Goal: Task Accomplishment & Management: Use online tool/utility

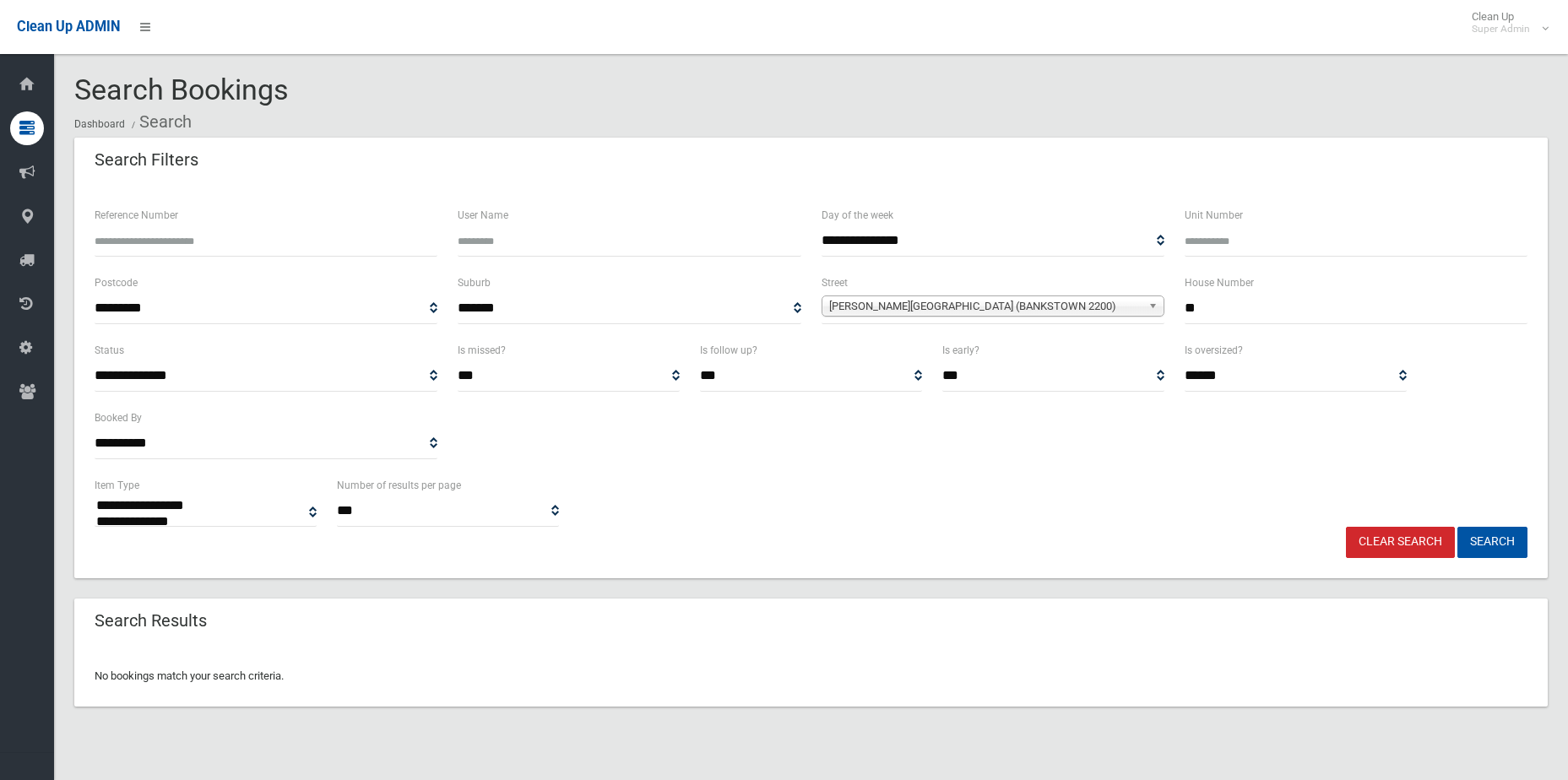
select select
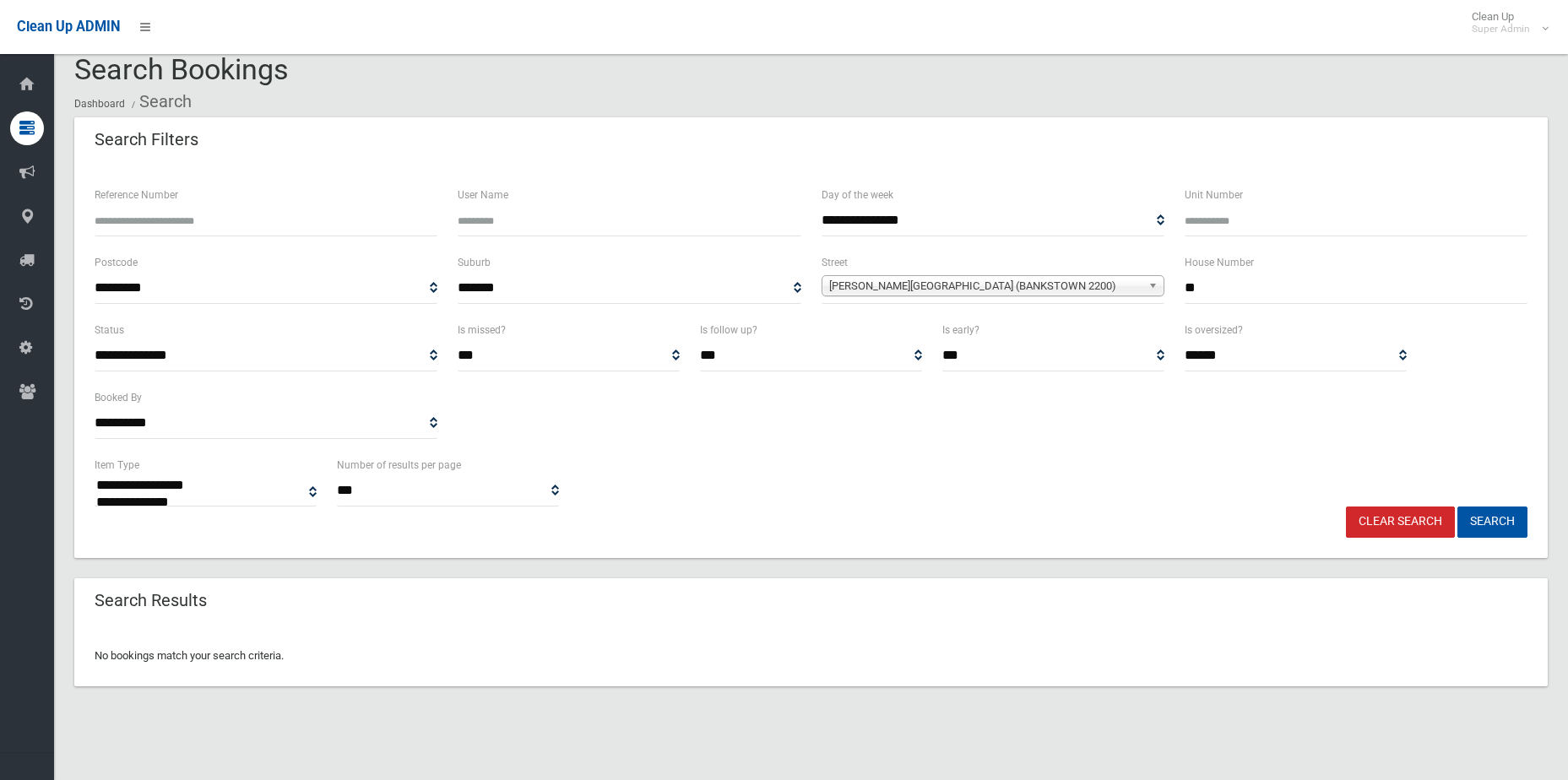
scroll to position [20, 0]
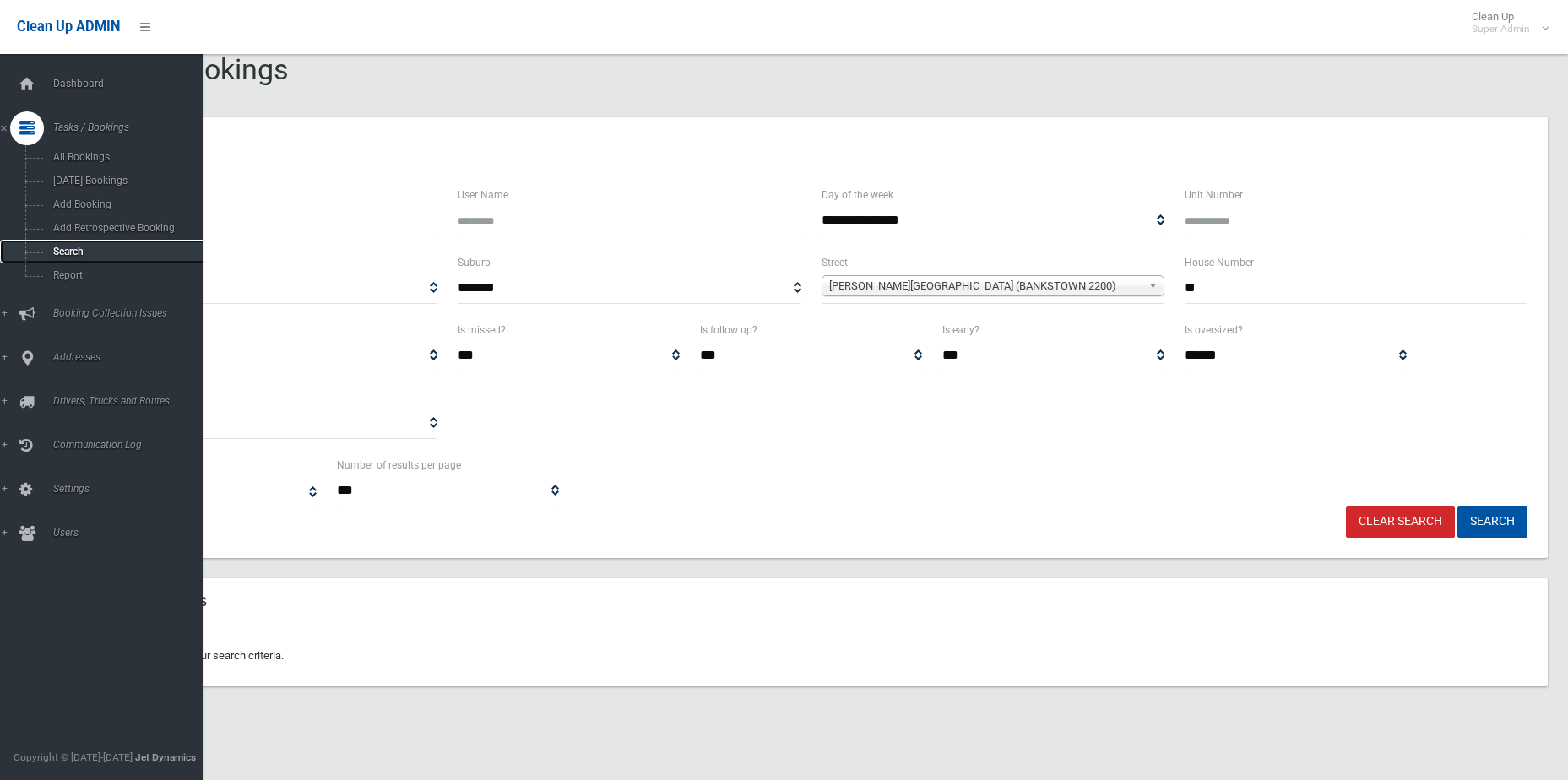
click at [76, 253] on span "Search" at bounding box center [124, 251] width 153 height 12
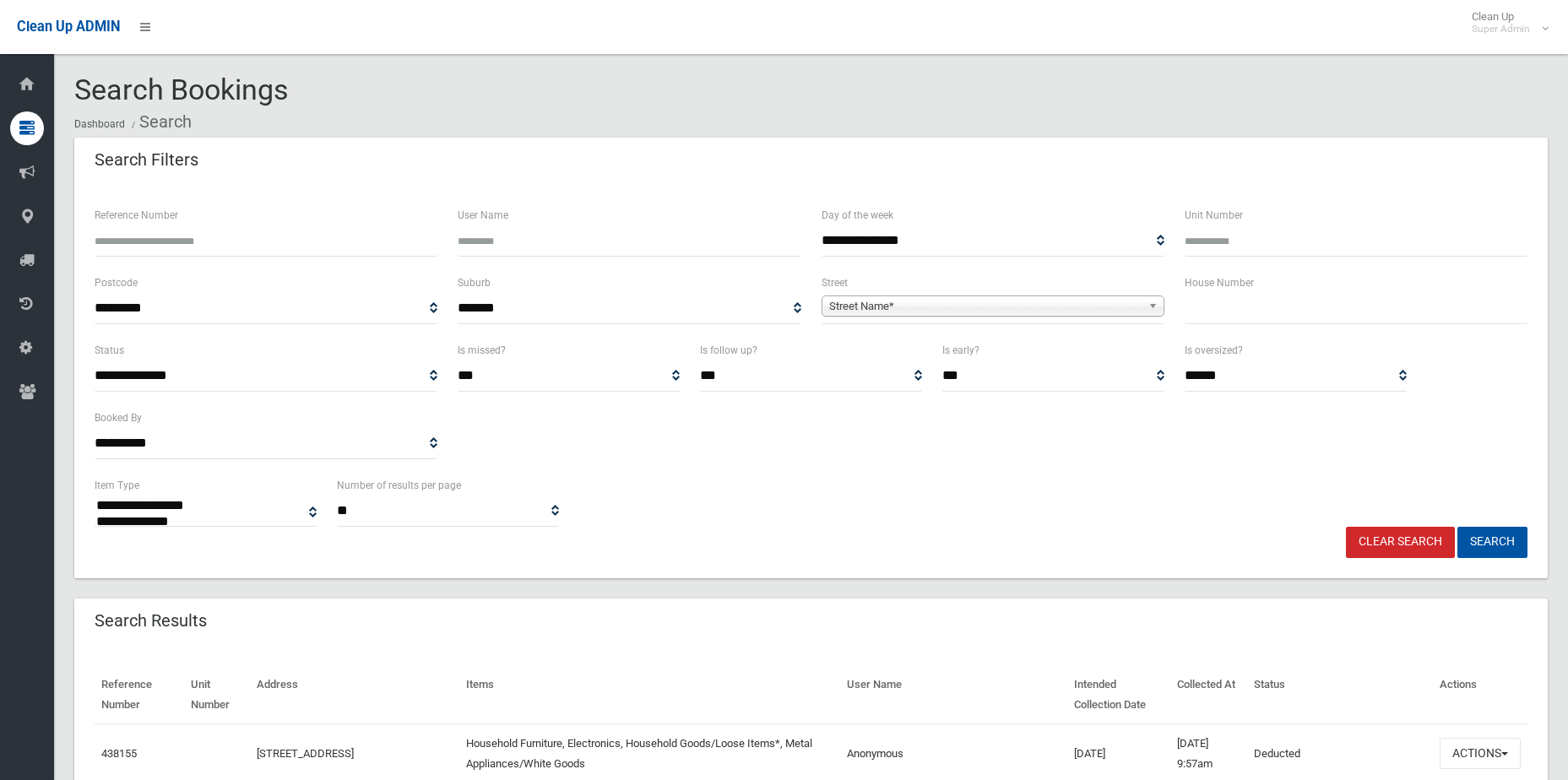
select select
click at [190, 224] on div "Reference Number" at bounding box center [266, 231] width 343 height 52
click at [192, 242] on input "Reference Number" at bounding box center [266, 241] width 343 height 31
type input "******"
click at [1458, 527] on button "Search" at bounding box center [1493, 543] width 70 height 31
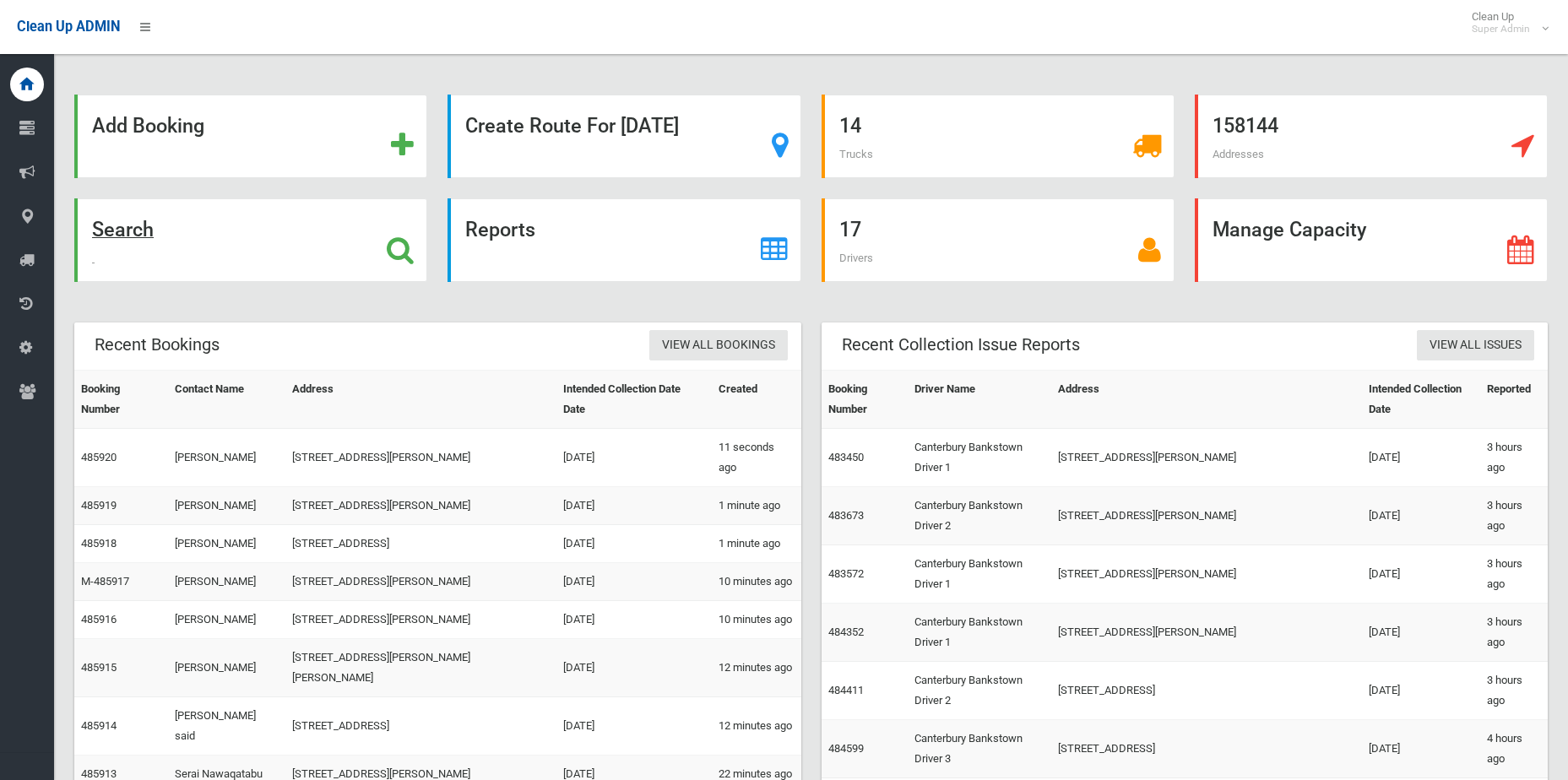
click at [413, 243] on icon at bounding box center [399, 249] width 27 height 29
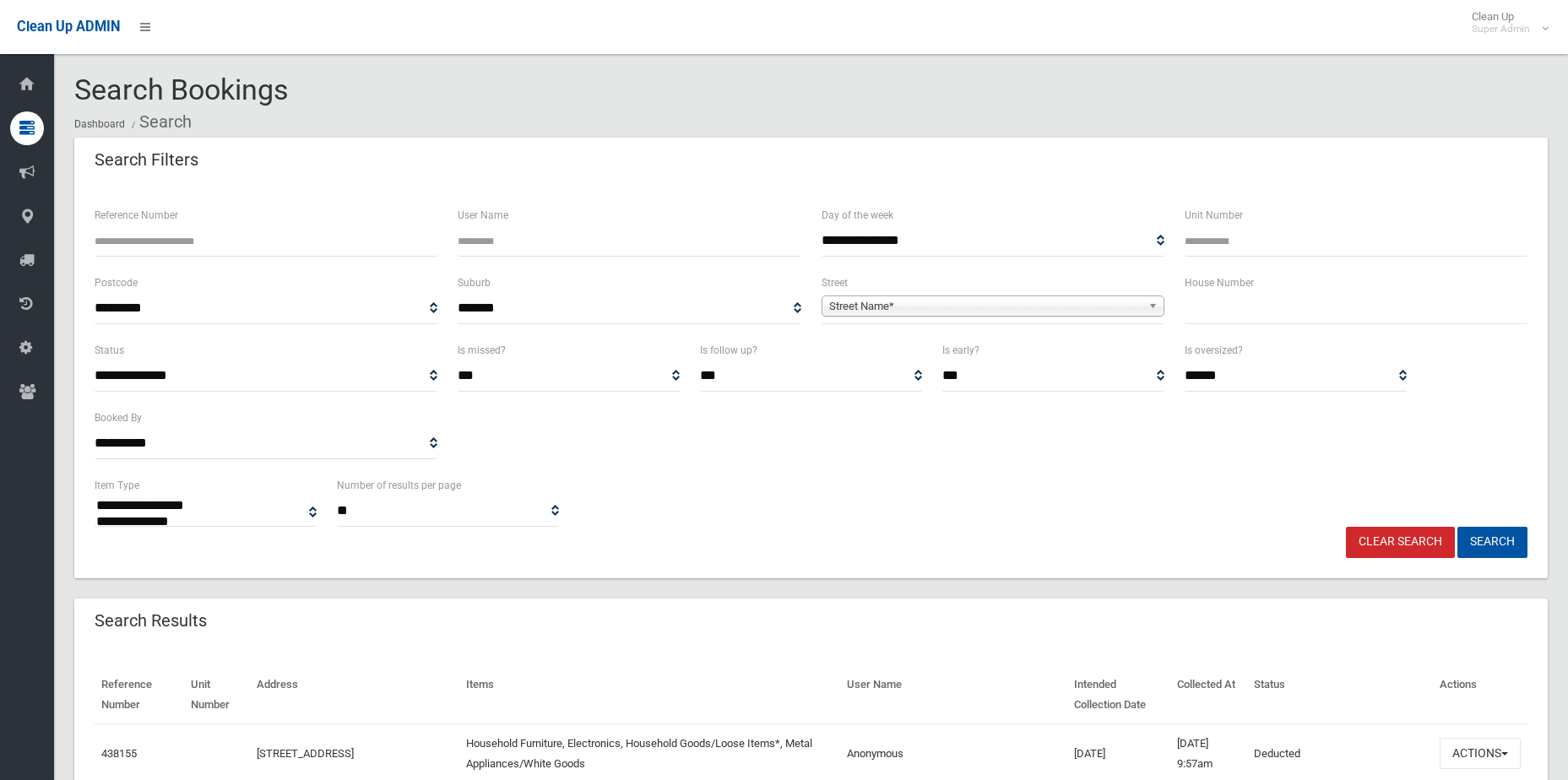
select select
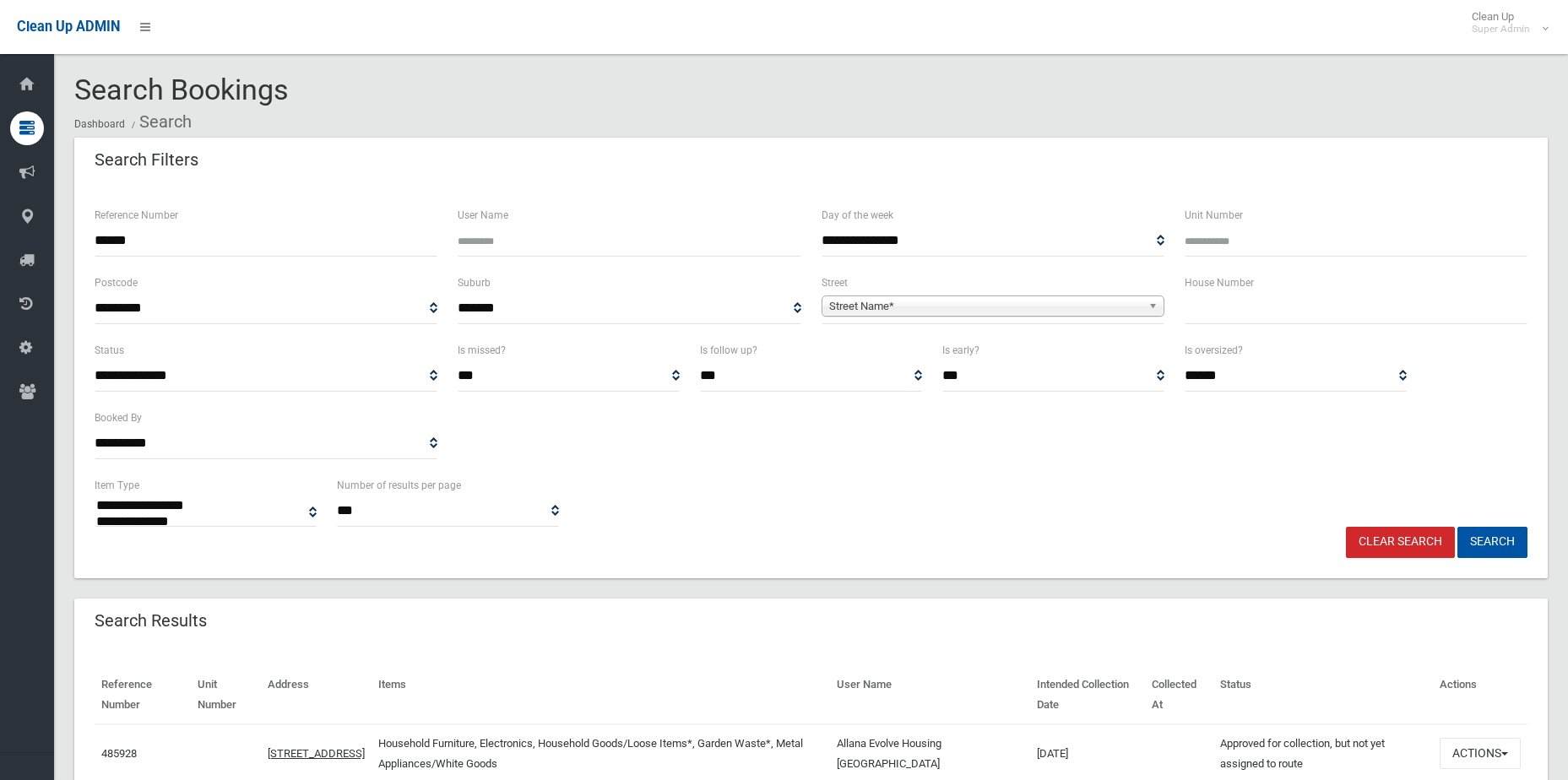
select select
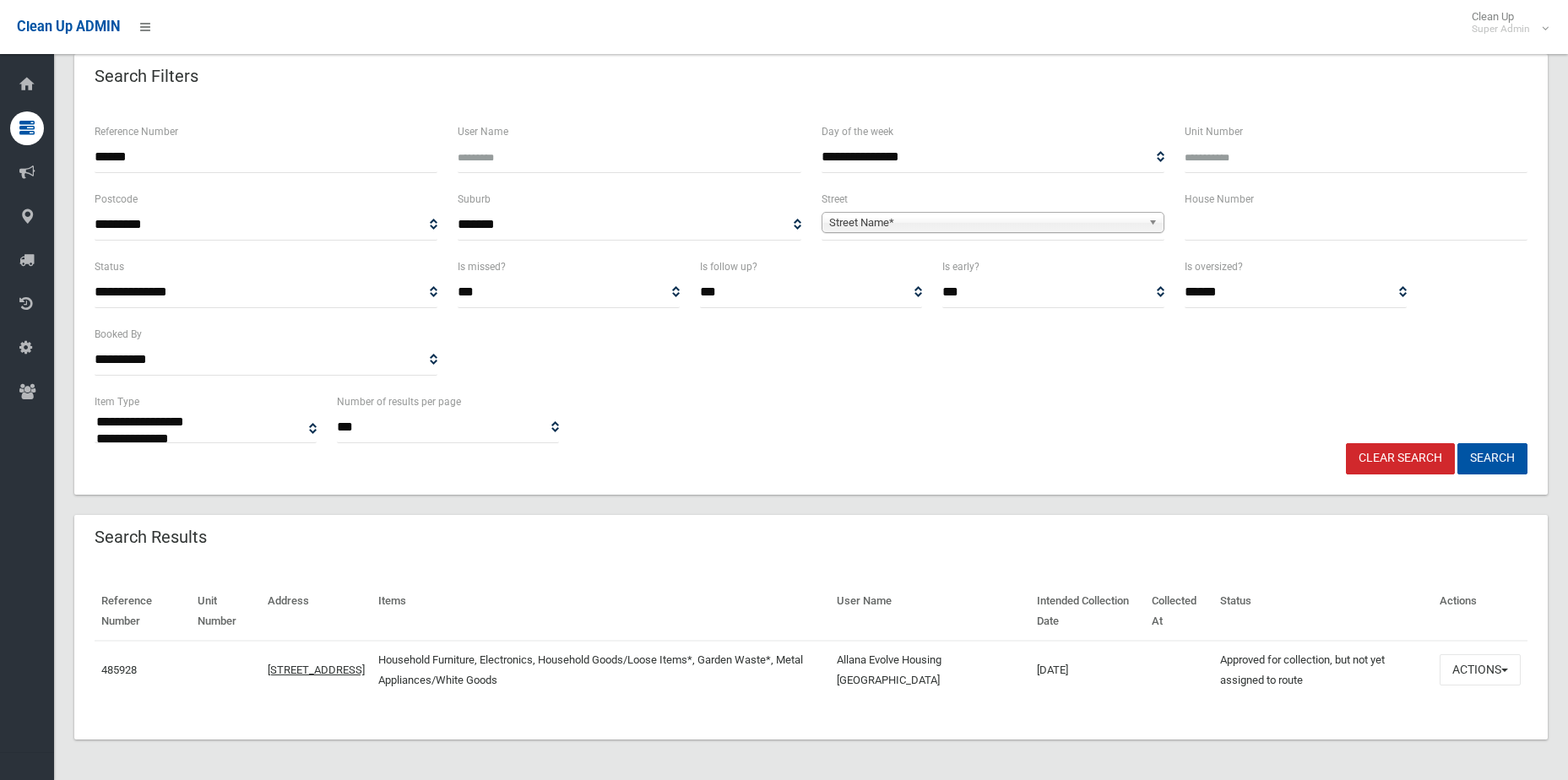
scroll to position [84, 0]
click at [1478, 679] on button "Actions" at bounding box center [1481, 670] width 81 height 31
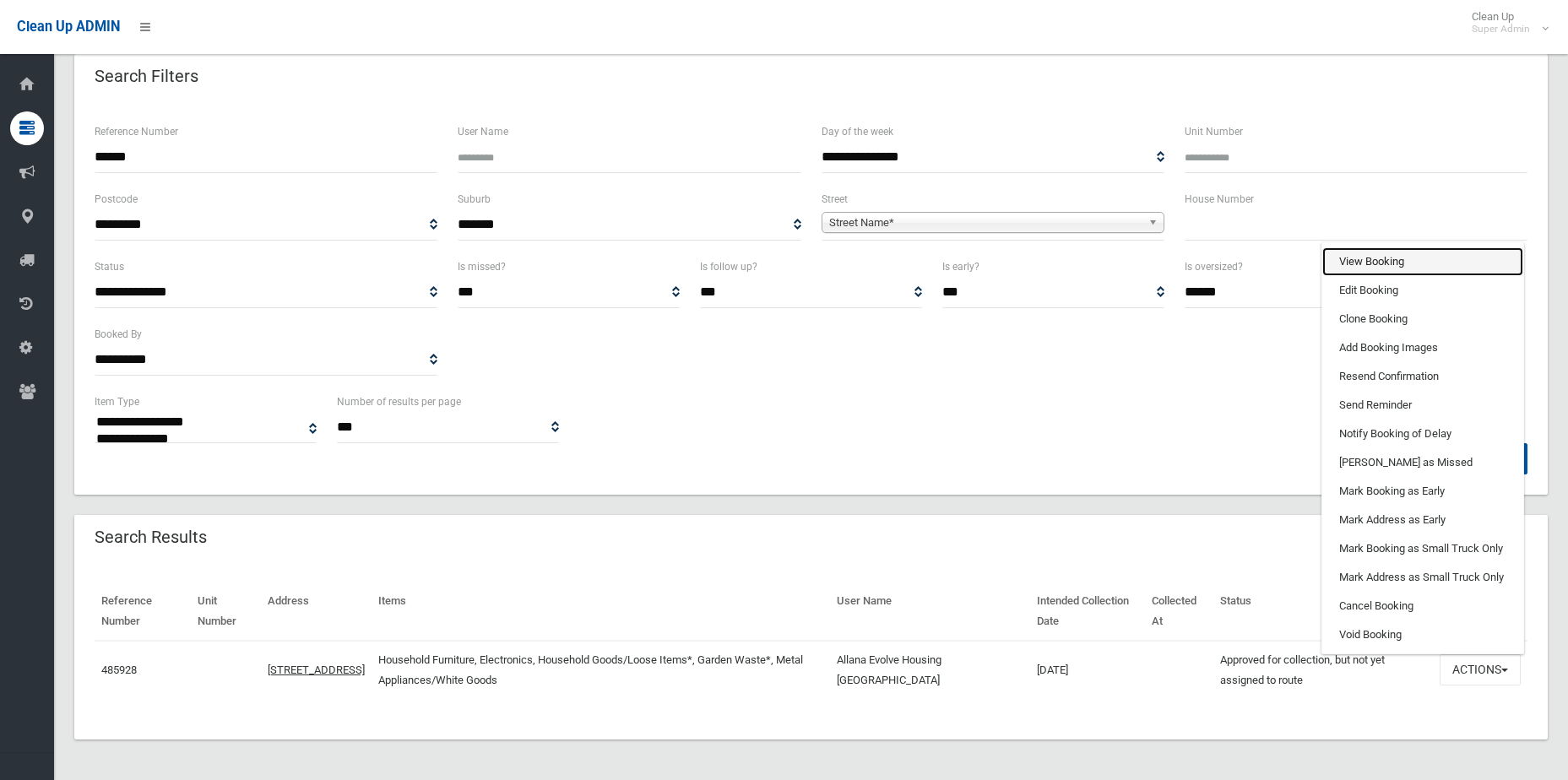
click at [1391, 263] on link "View Booking" at bounding box center [1423, 261] width 201 height 29
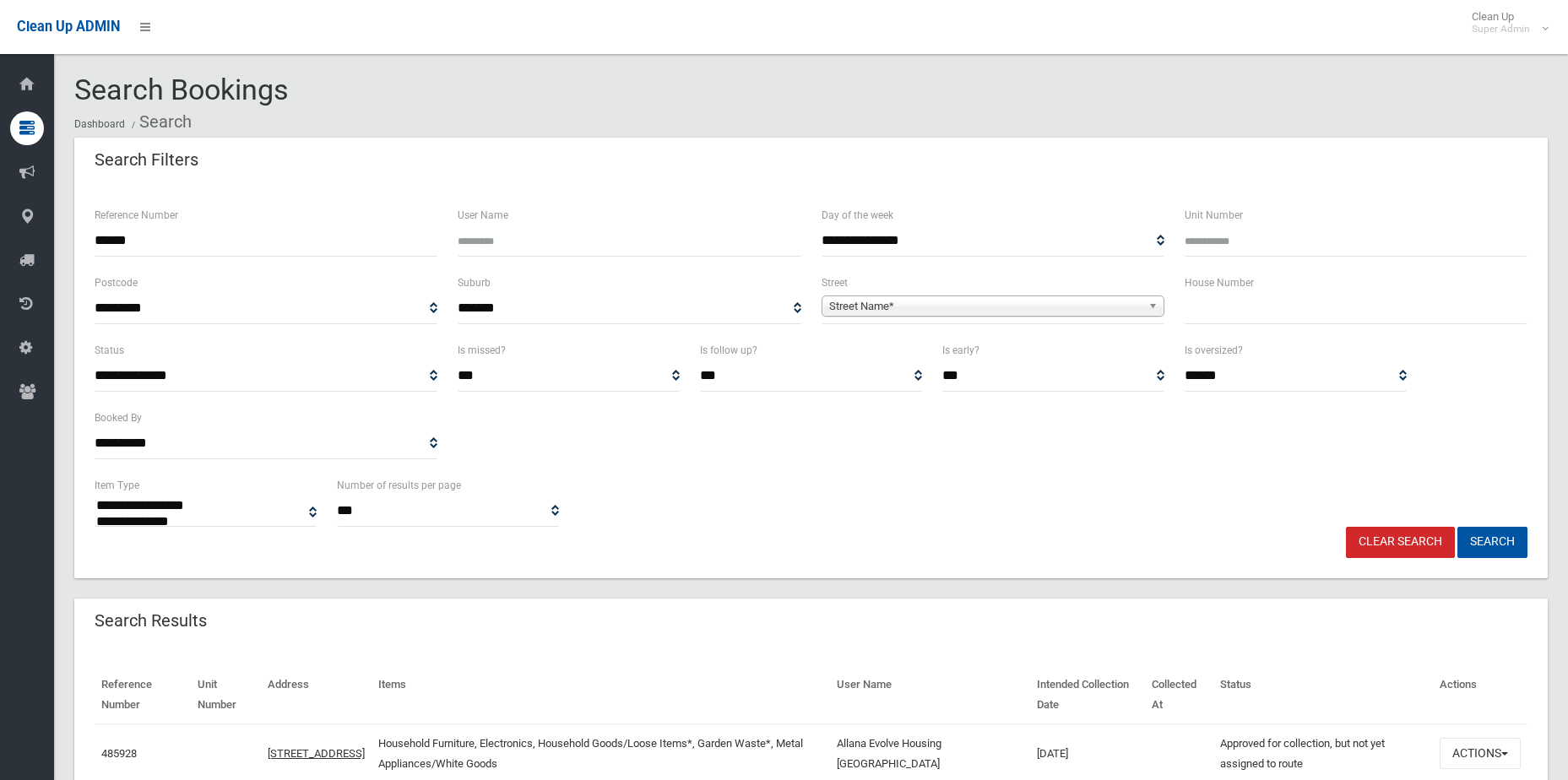
select select
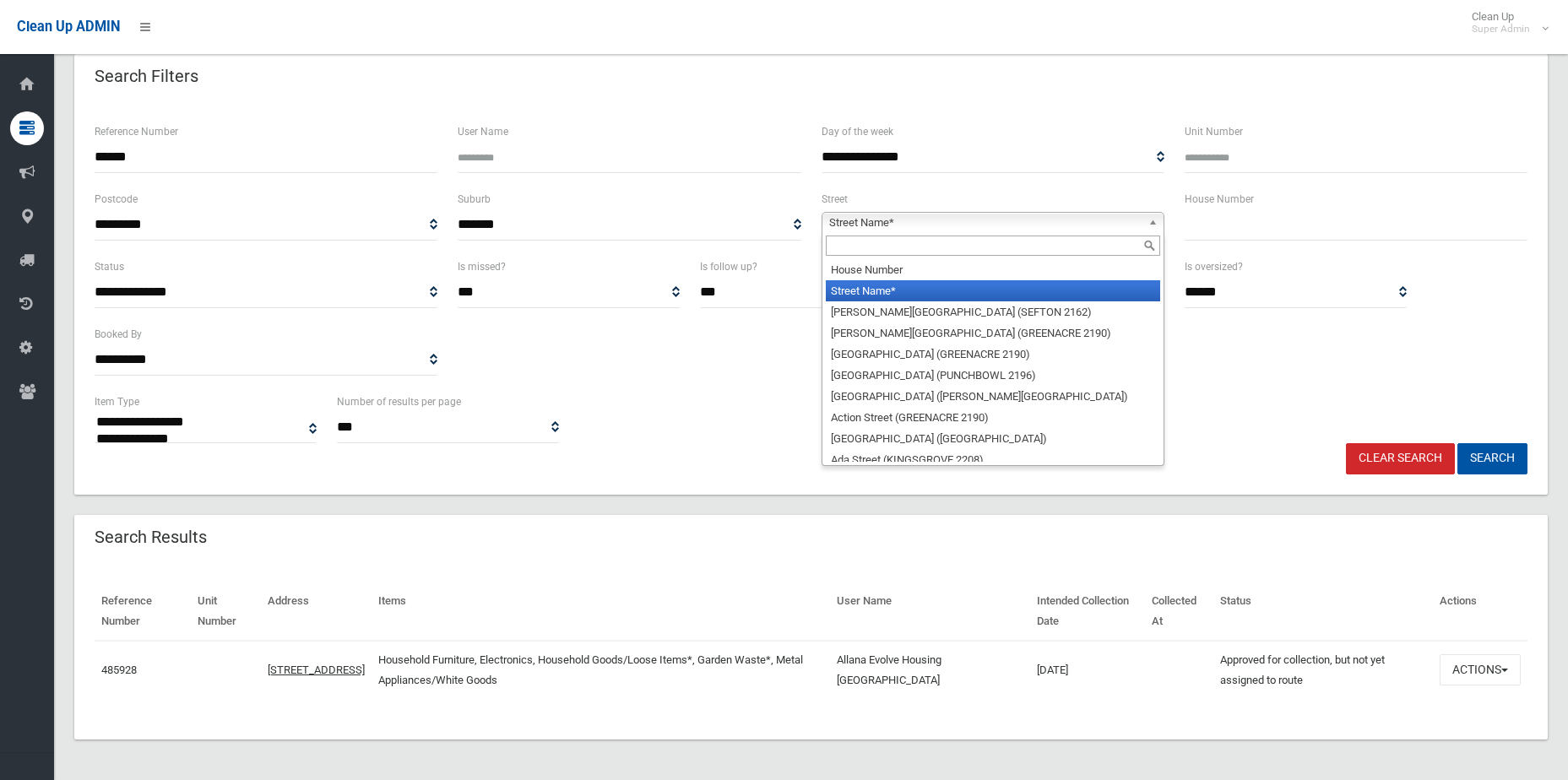
click at [1055, 224] on span "Street Name*" at bounding box center [986, 223] width 313 height 20
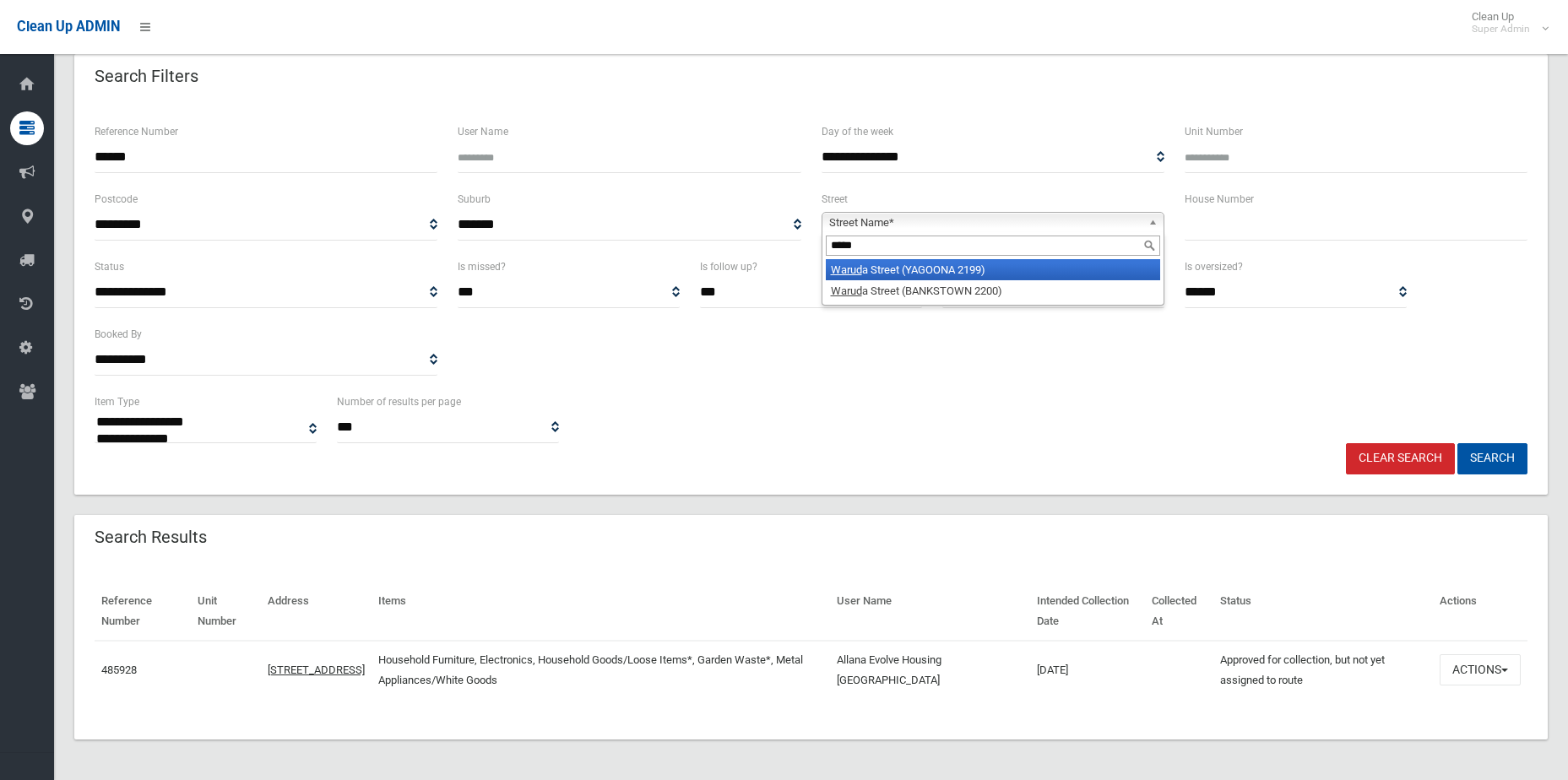
type input "******"
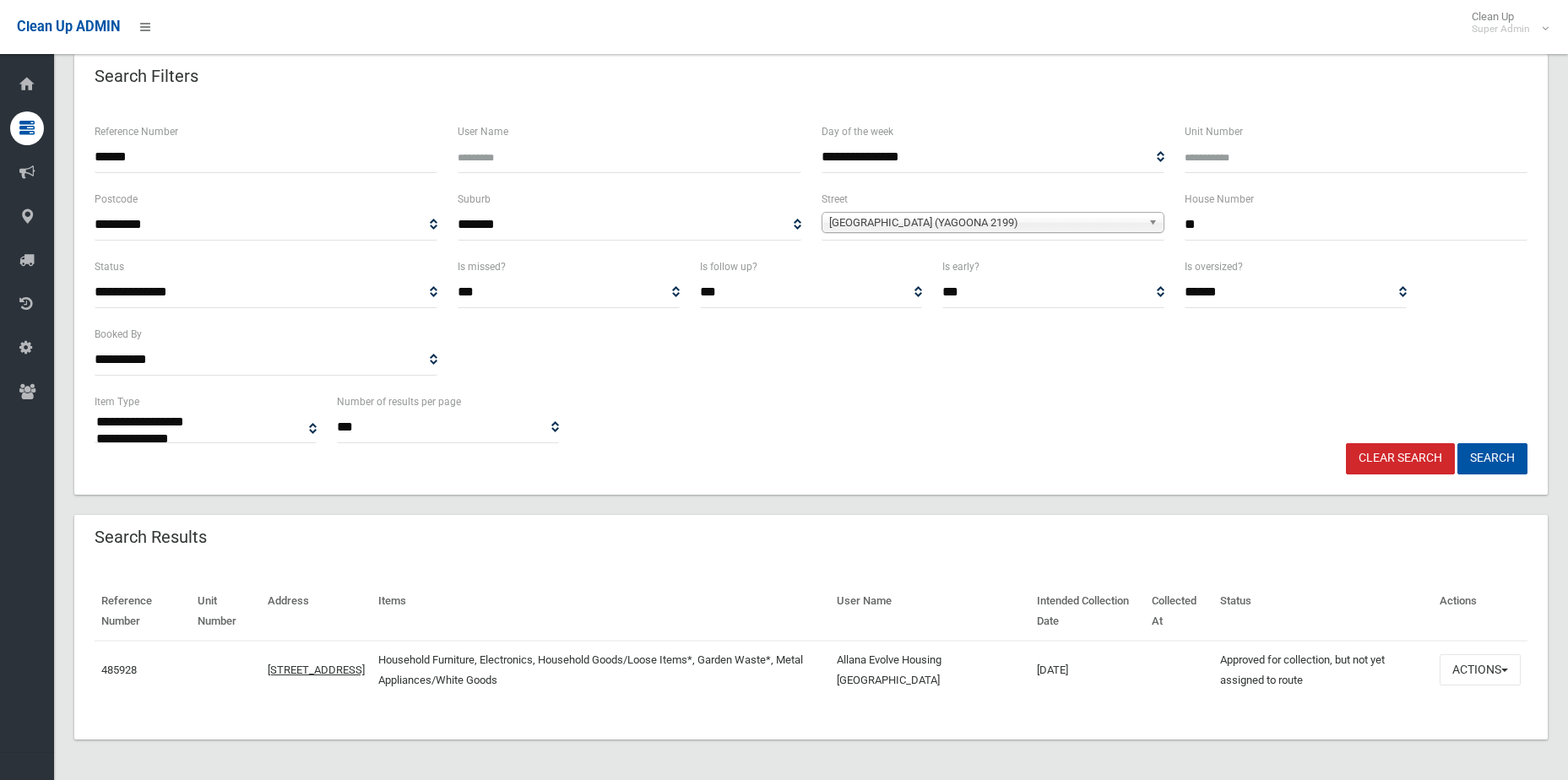
type input "**"
drag, startPoint x: 159, startPoint y: 168, endPoint x: -182, endPoint y: 122, distance: 344.1
click at [0, 122] on html "Clean Up ADMIN Clean Up Super Admin Logout Search Bookings Dashboard Search" at bounding box center [784, 306] width 1568 height 780
click at [1458, 443] on button "Search" at bounding box center [1493, 459] width 70 height 31
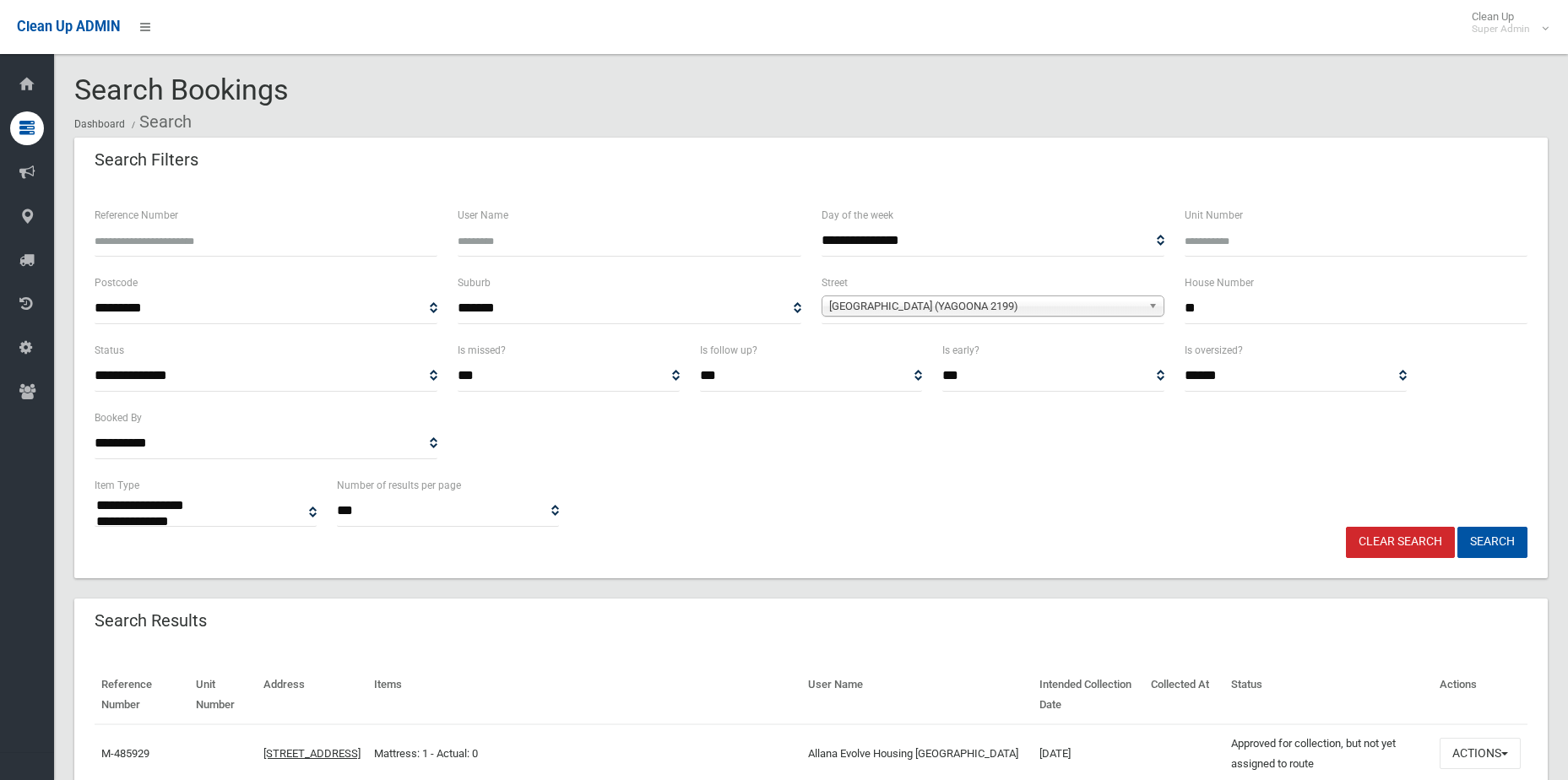
select select
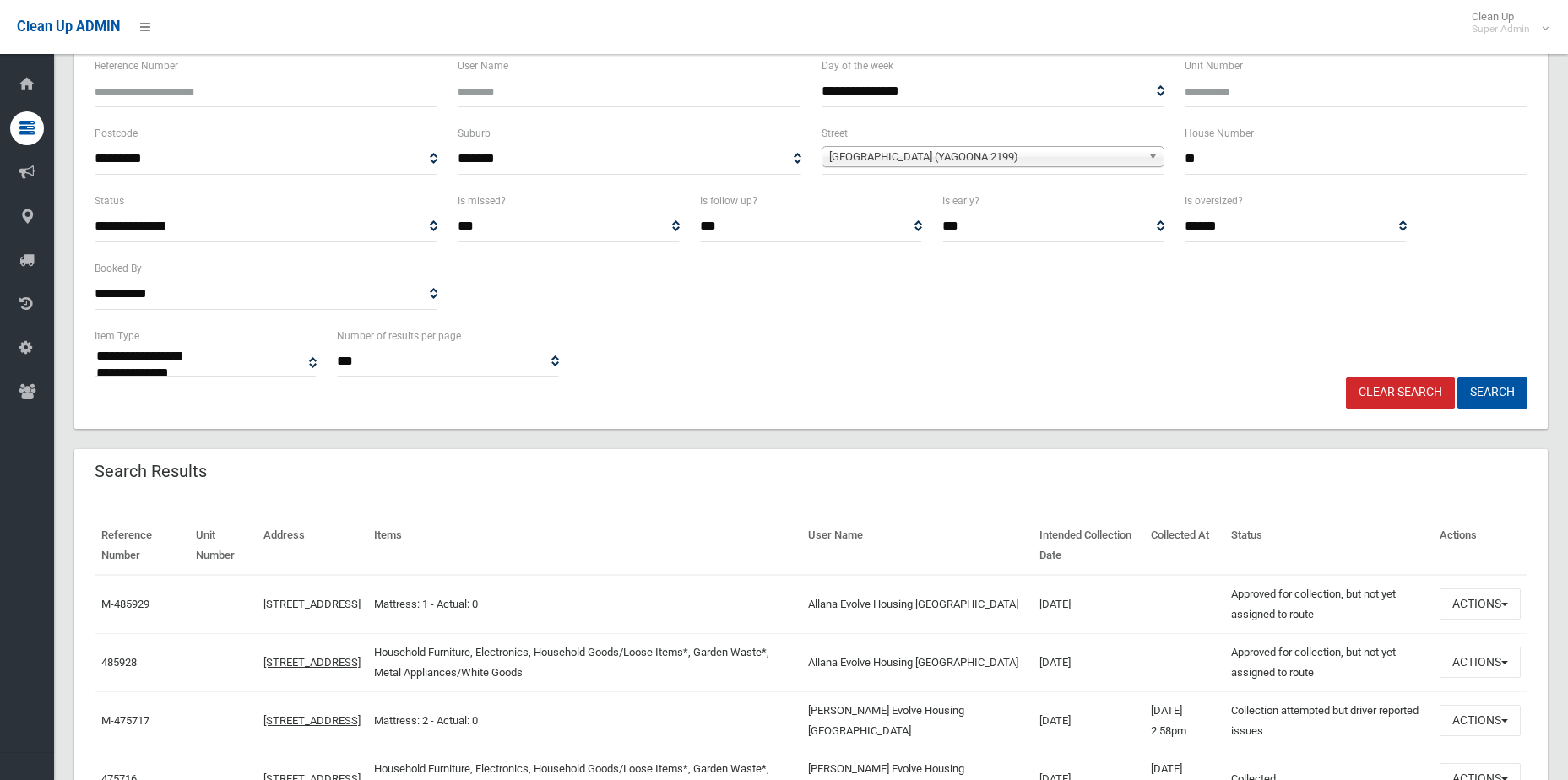
scroll to position [338, 0]
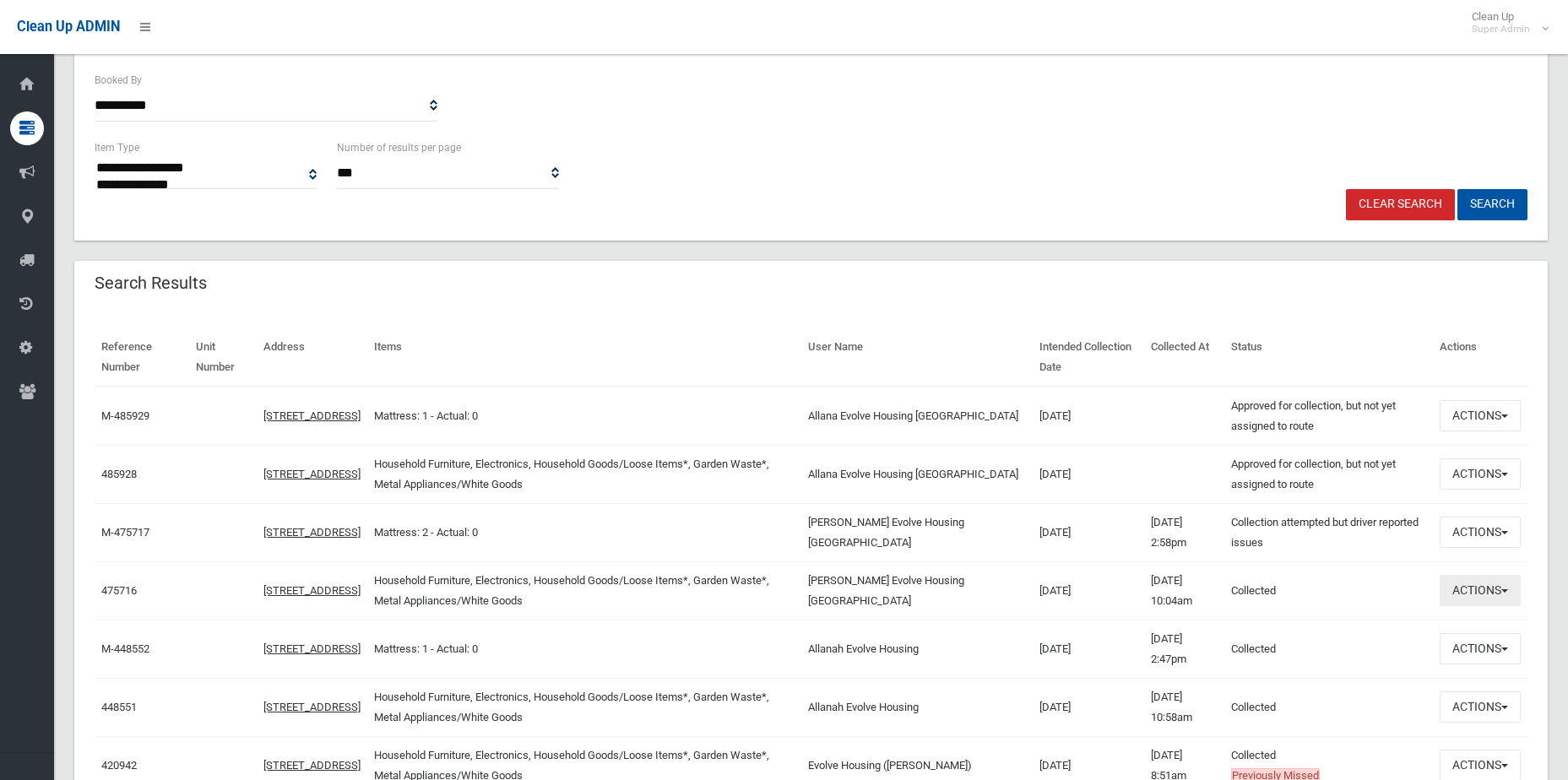
click at [1503, 585] on button "Actions" at bounding box center [1481, 591] width 81 height 31
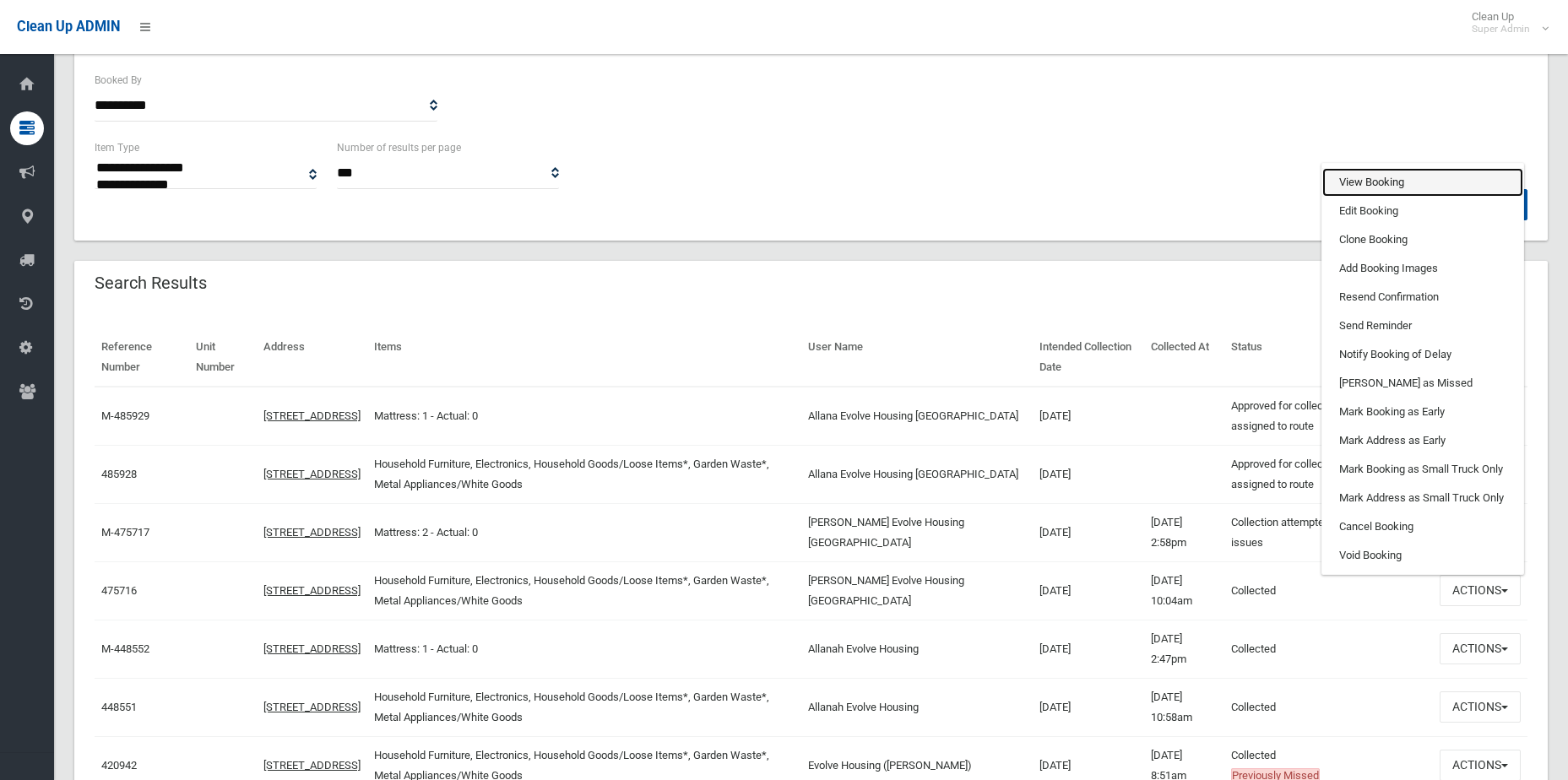
click at [1359, 178] on link "View Booking" at bounding box center [1423, 182] width 201 height 29
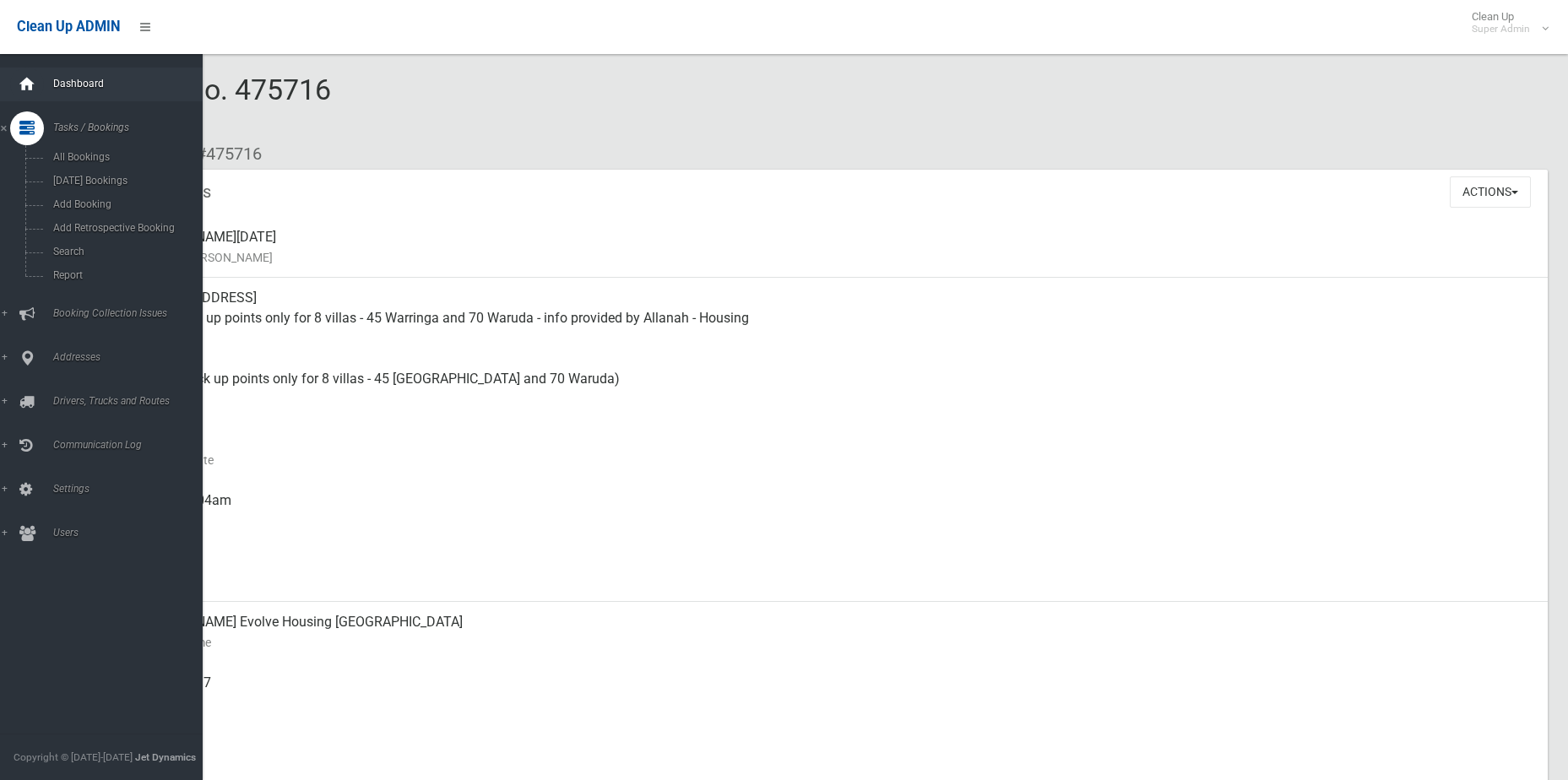
click at [39, 87] on div at bounding box center [27, 84] width 34 height 34
